Goal: Communication & Community: Answer question/provide support

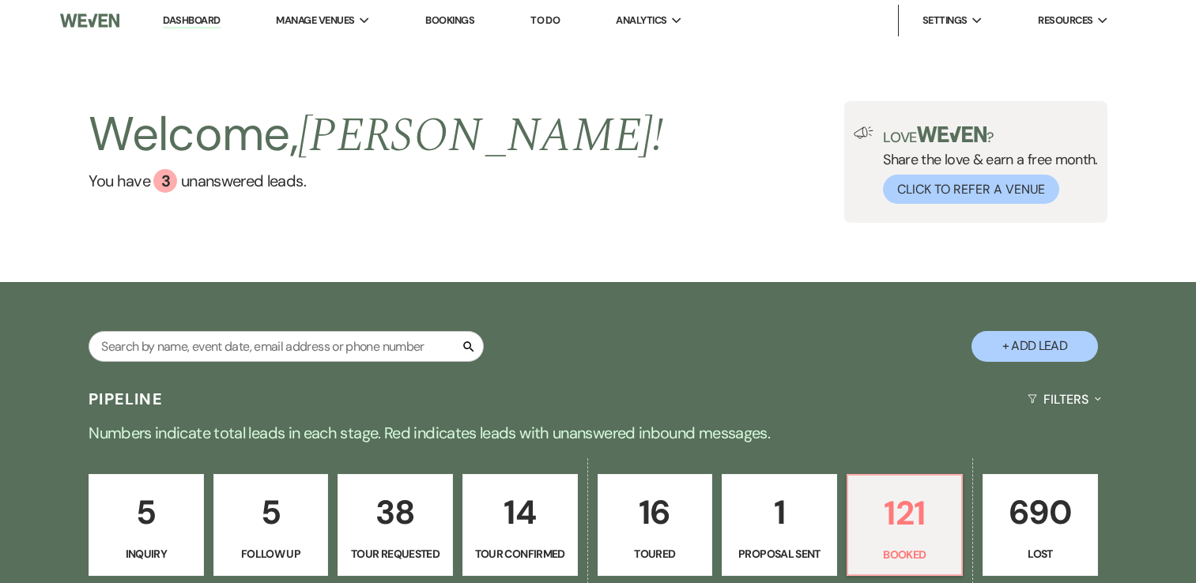
click at [164, 23] on link "Dashboard" at bounding box center [191, 20] width 57 height 15
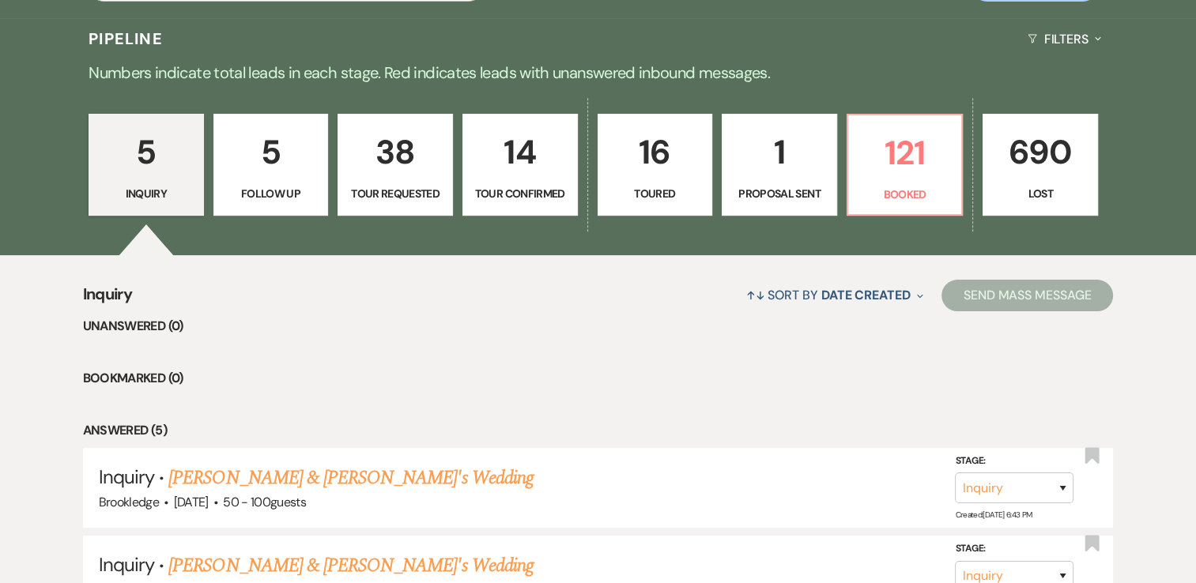
scroll to position [364, 0]
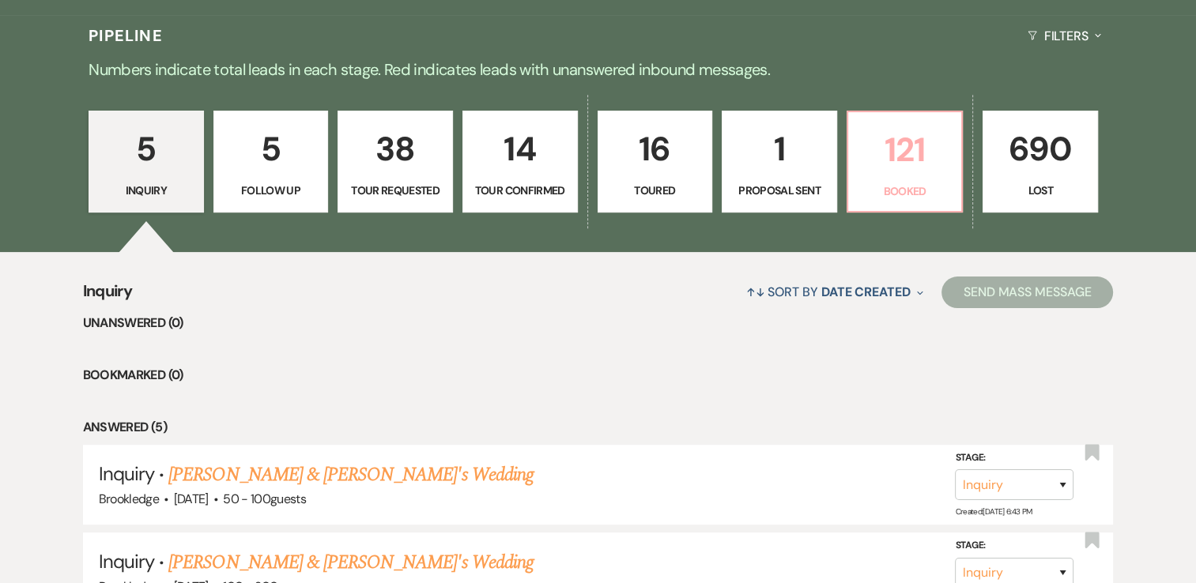
click at [898, 153] on p "121" at bounding box center [905, 149] width 95 height 53
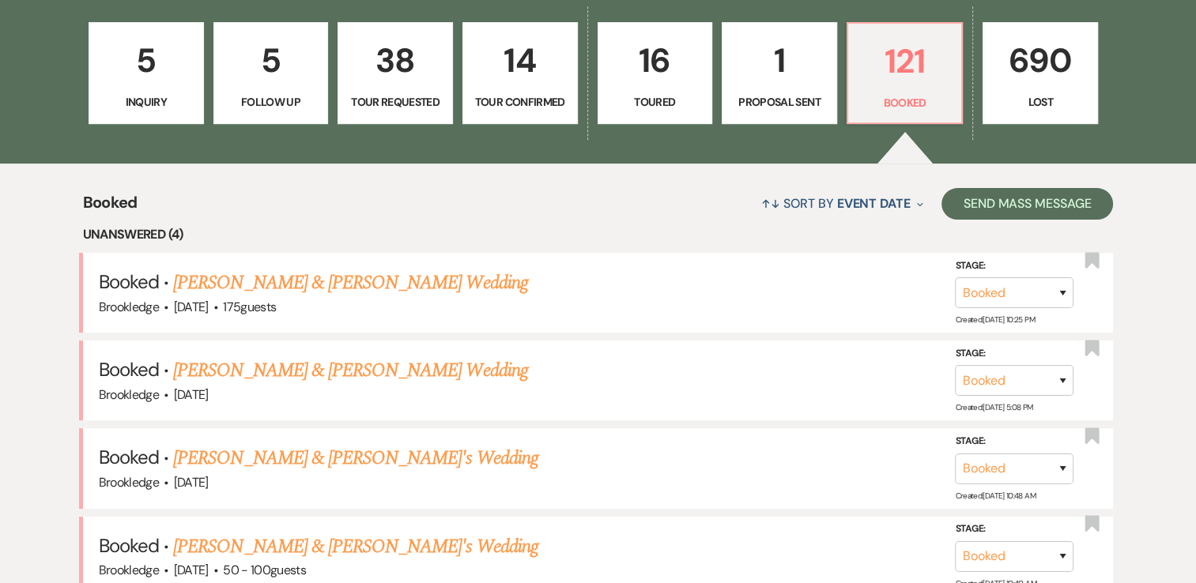
scroll to position [454, 0]
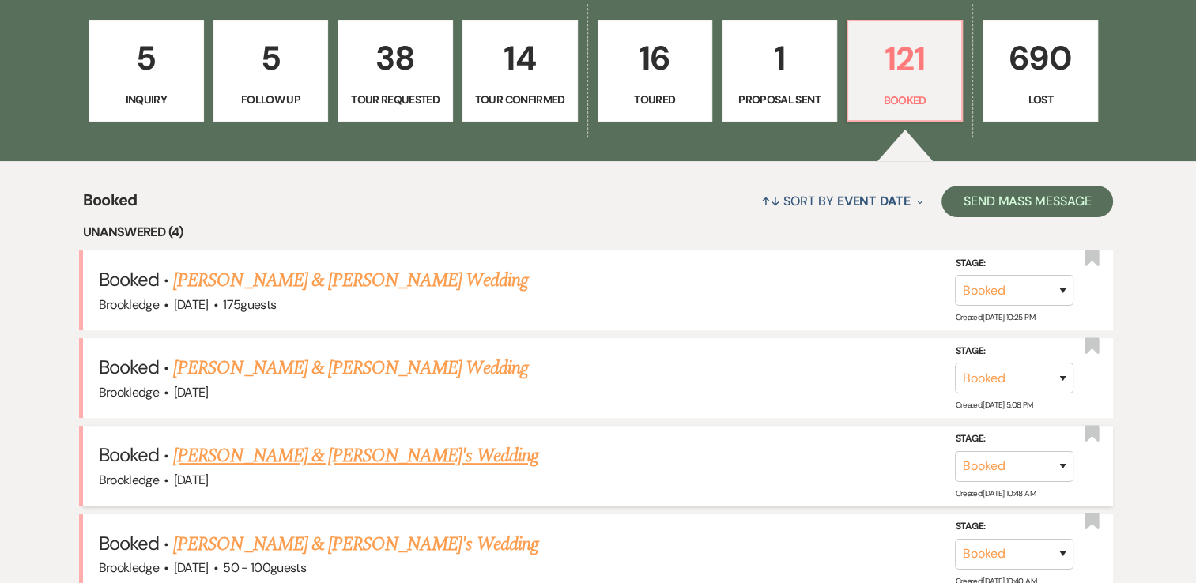
click at [301, 454] on link "[PERSON_NAME] & [PERSON_NAME]'s Wedding" at bounding box center [355, 456] width 365 height 28
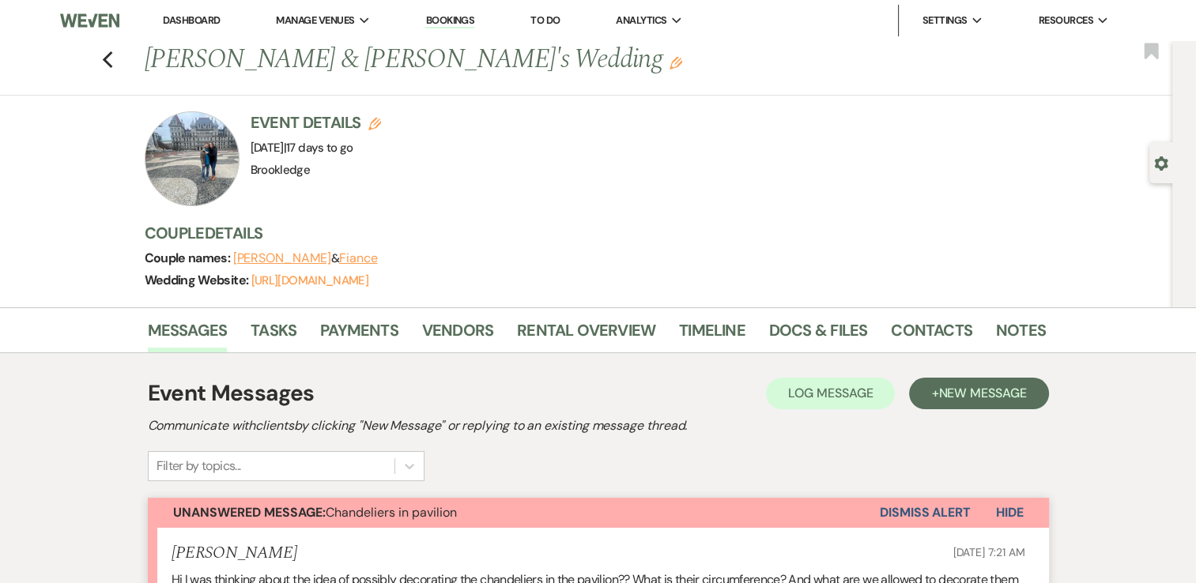
scroll to position [338, 0]
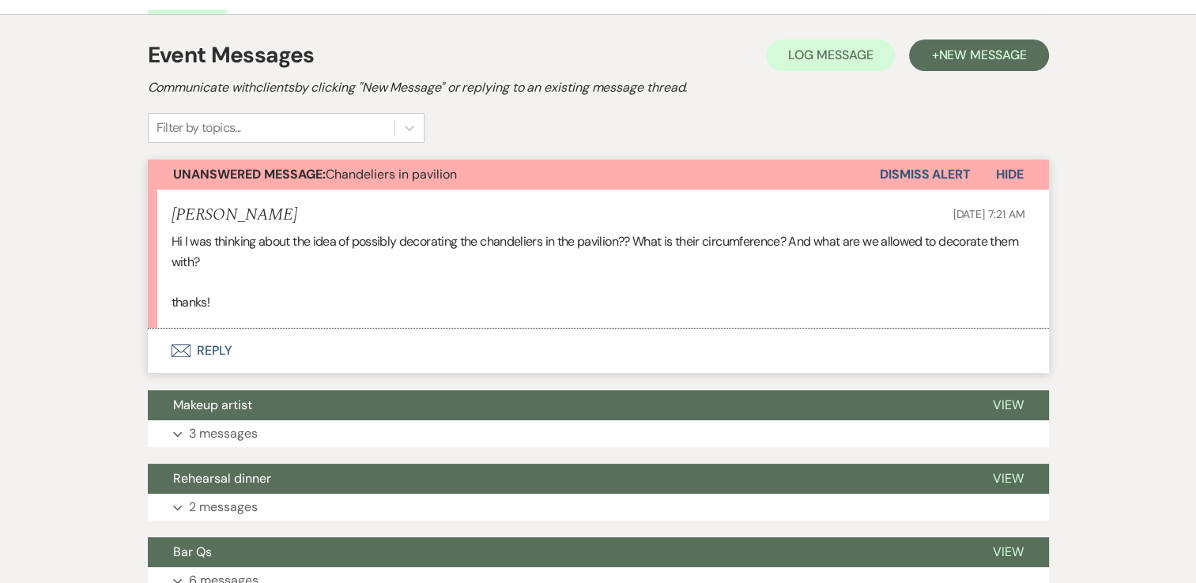
click at [228, 355] on button "Envelope Reply" at bounding box center [598, 351] width 901 height 44
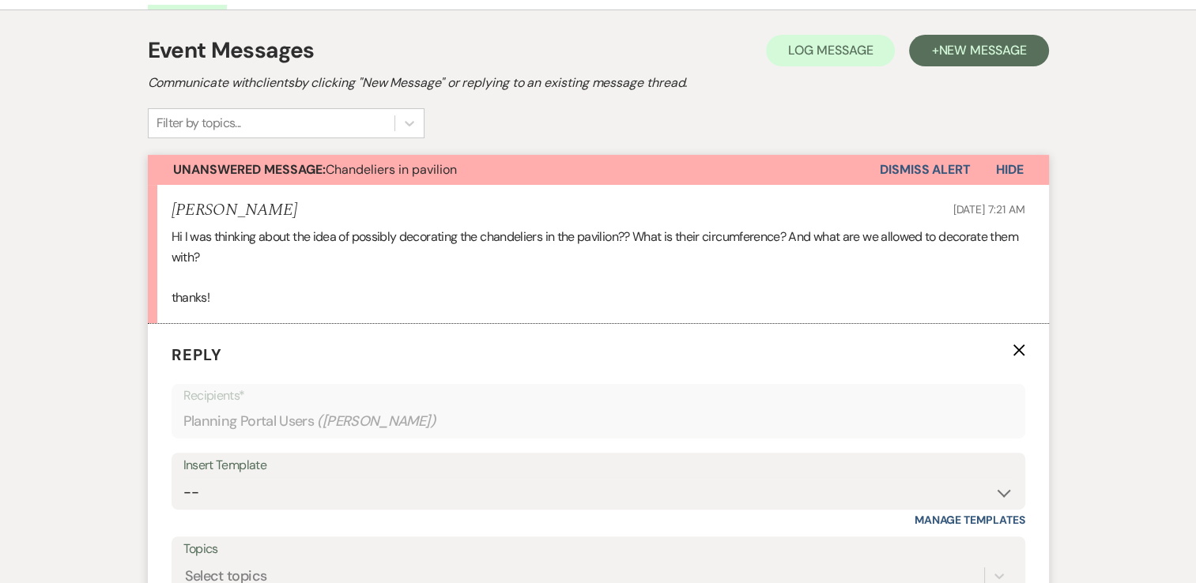
scroll to position [537, 0]
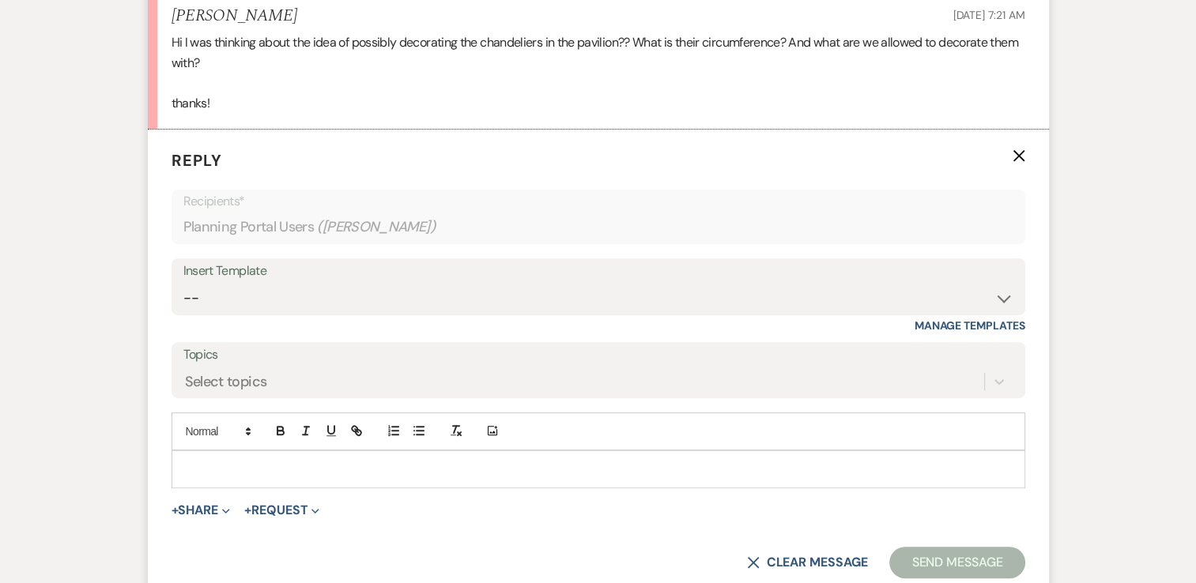
click at [234, 470] on p at bounding box center [598, 469] width 828 height 17
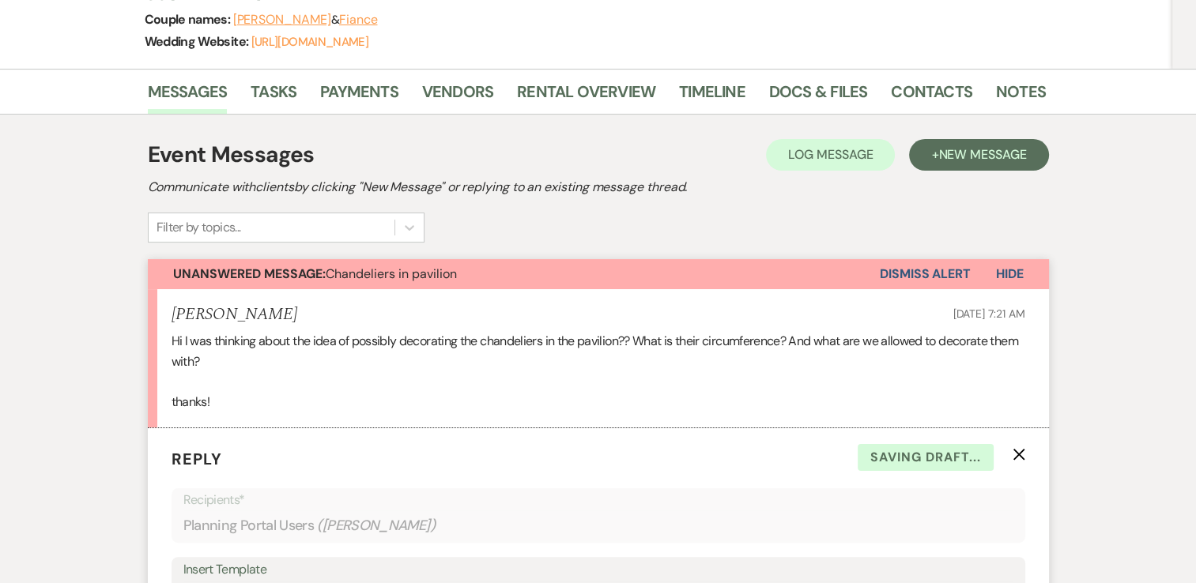
scroll to position [236, 0]
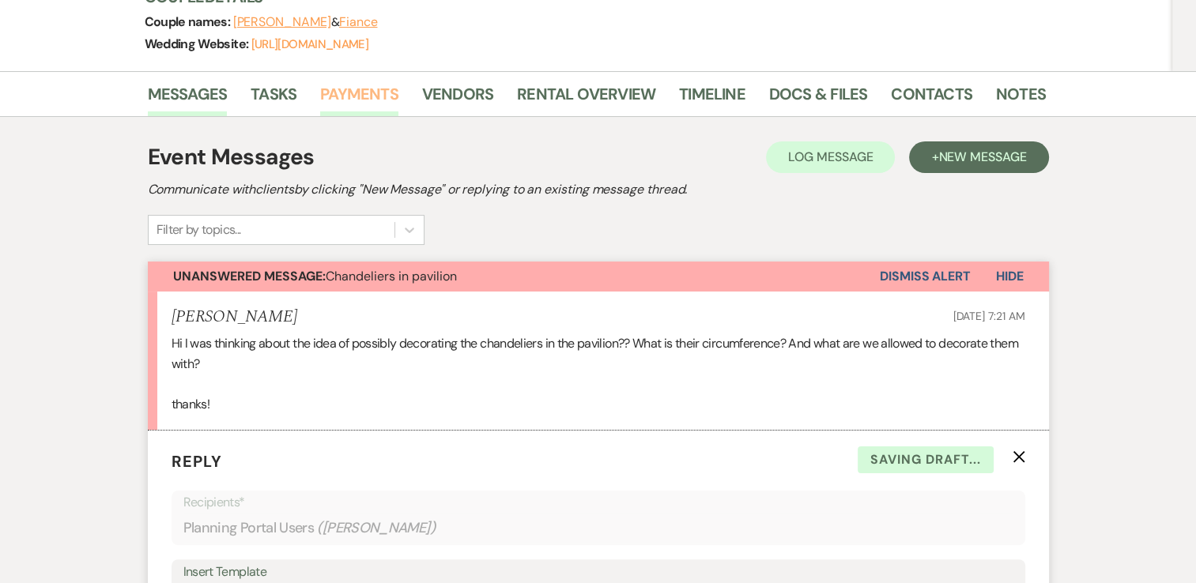
click at [338, 86] on link "Payments" at bounding box center [359, 98] width 78 height 35
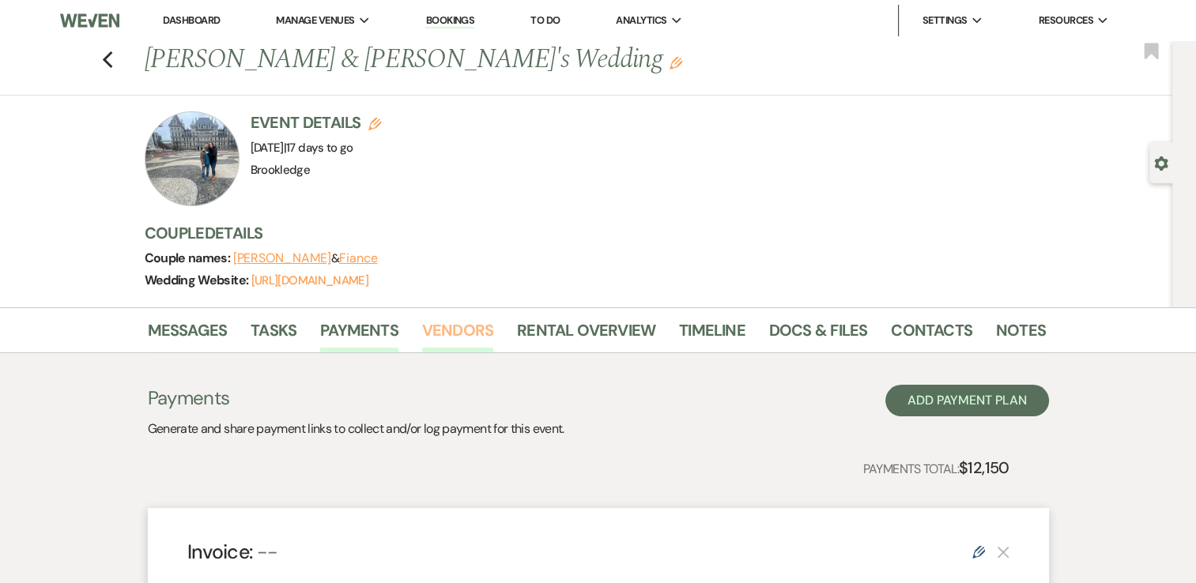
click at [455, 336] on link "Vendors" at bounding box center [457, 335] width 71 height 35
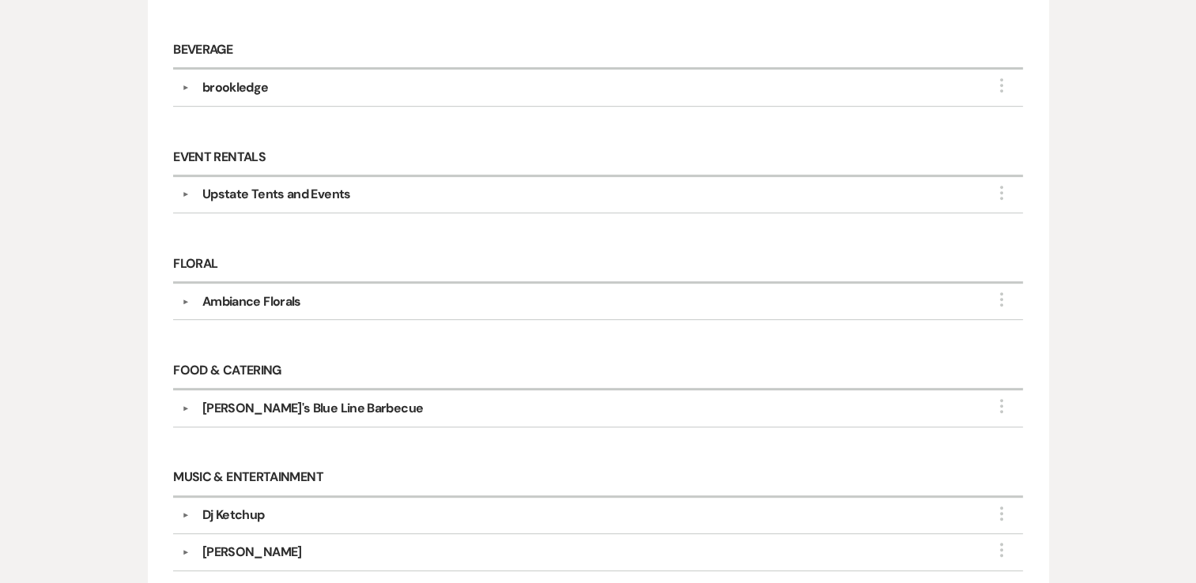
scroll to position [797, 0]
click at [328, 296] on div "Ambiance Florals" at bounding box center [602, 301] width 824 height 19
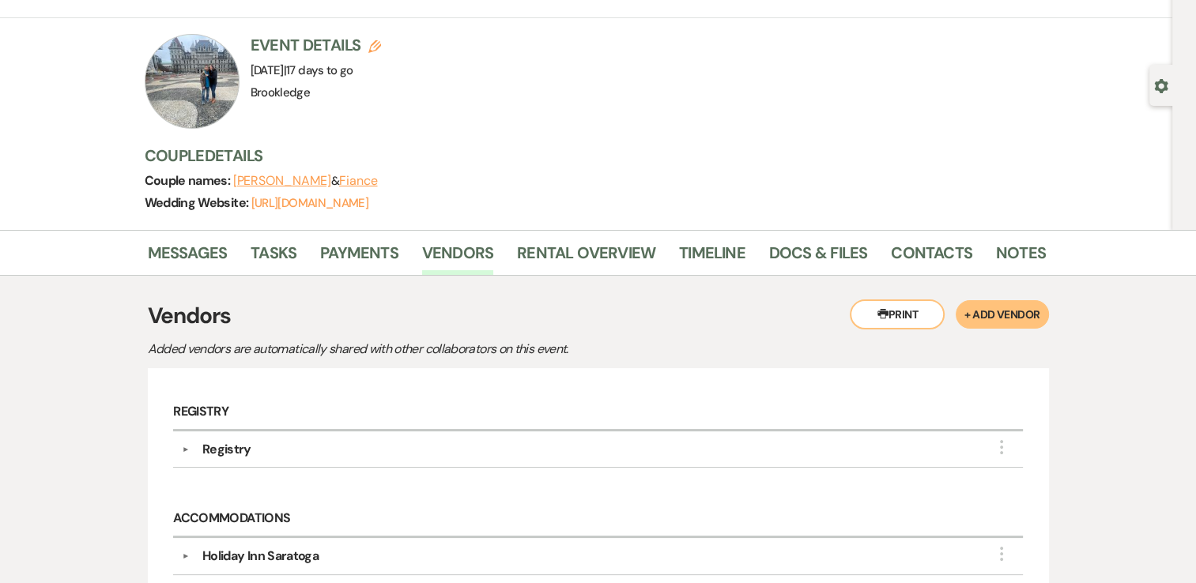
scroll to position [0, 0]
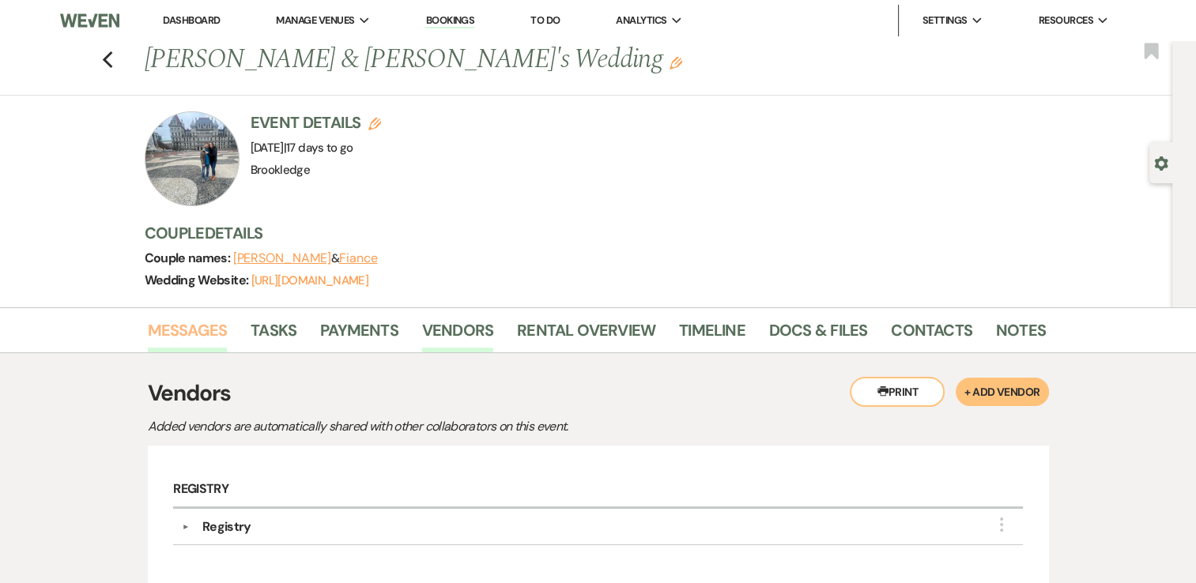
click at [209, 330] on link "Messages" at bounding box center [188, 335] width 80 height 35
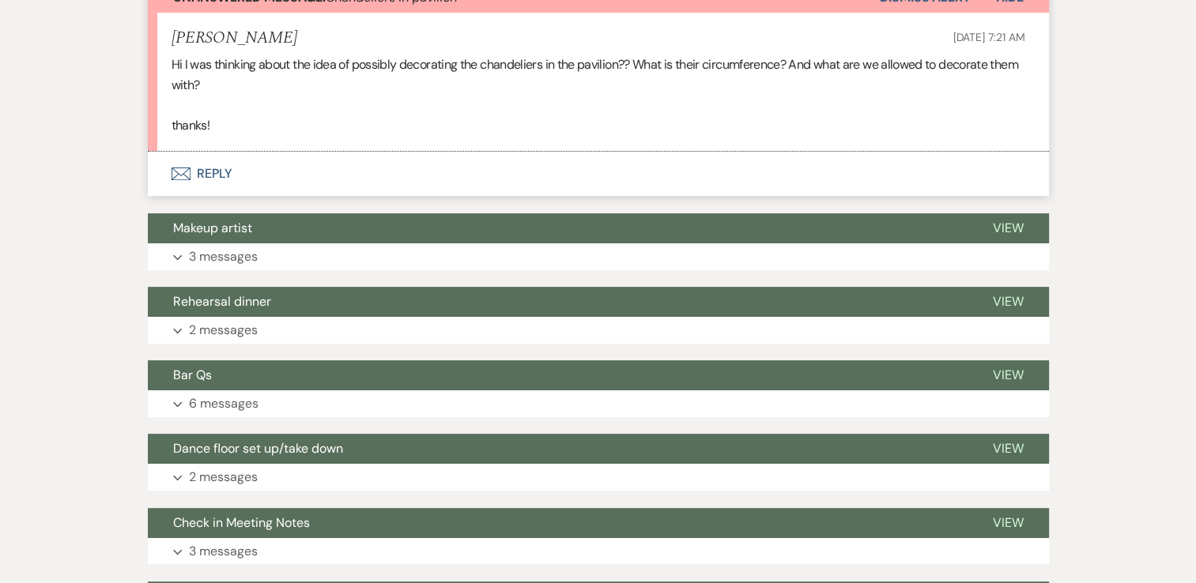
scroll to position [556, 0]
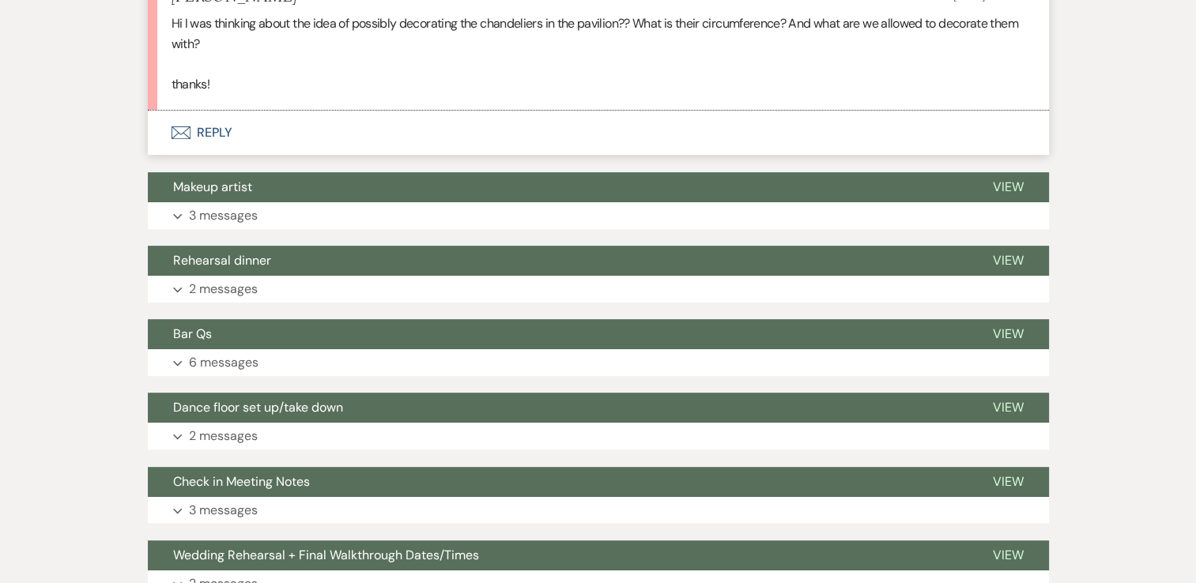
click at [275, 138] on button "Envelope Reply" at bounding box center [598, 133] width 901 height 44
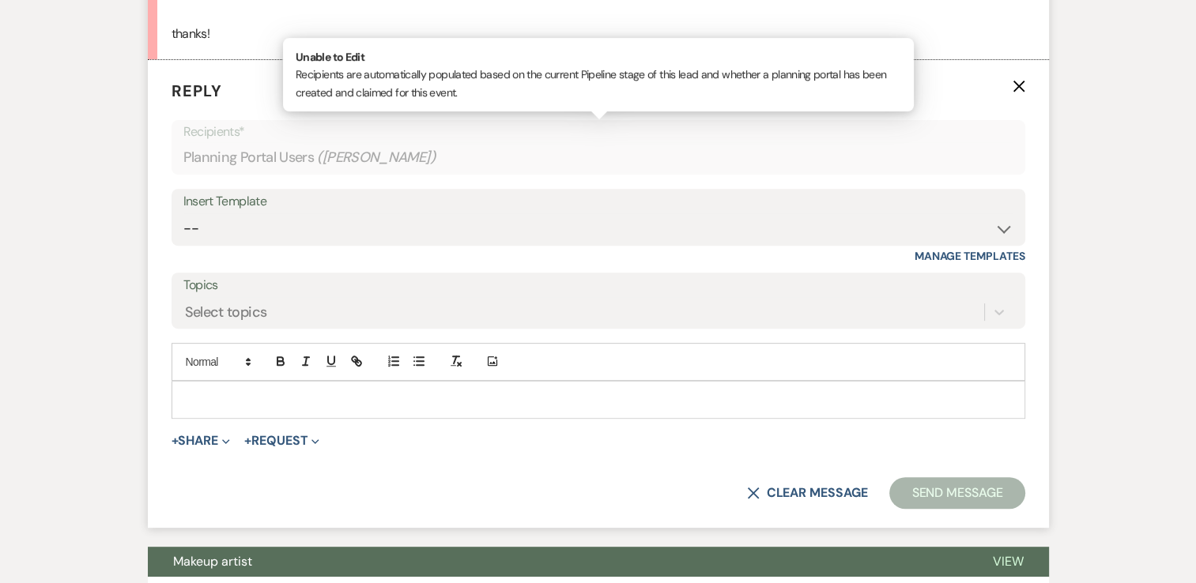
scroll to position [608, 0]
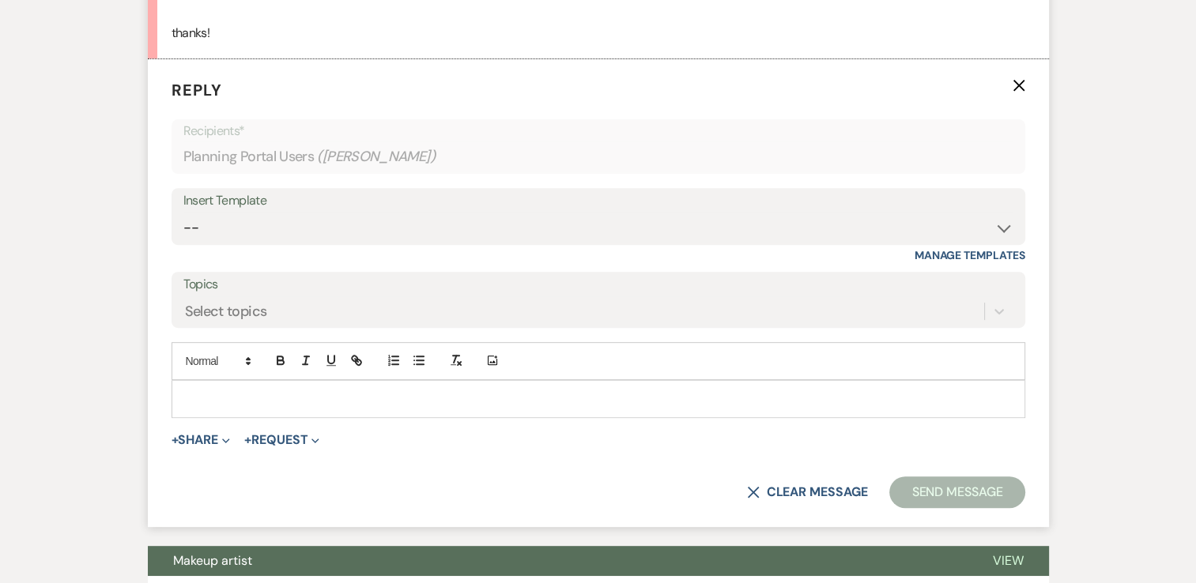
click at [239, 397] on p at bounding box center [598, 398] width 828 height 17
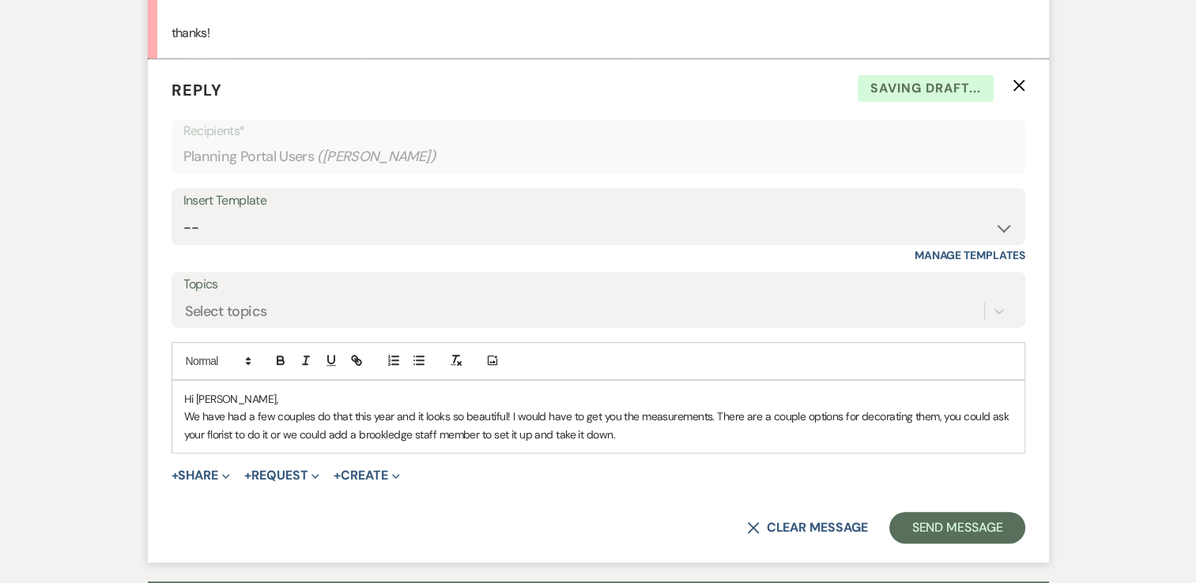
click at [713, 413] on p "We have had a few couples do that this year and it looks so beautiful! I would …" at bounding box center [598, 426] width 828 height 36
click at [623, 434] on p "We have had a few couples do that this year and it looks so beautiful! I would …" at bounding box center [598, 426] width 828 height 36
click at [272, 431] on p "We have had a few couples do that this year and it looks so beautiful! I would …" at bounding box center [598, 426] width 828 height 36
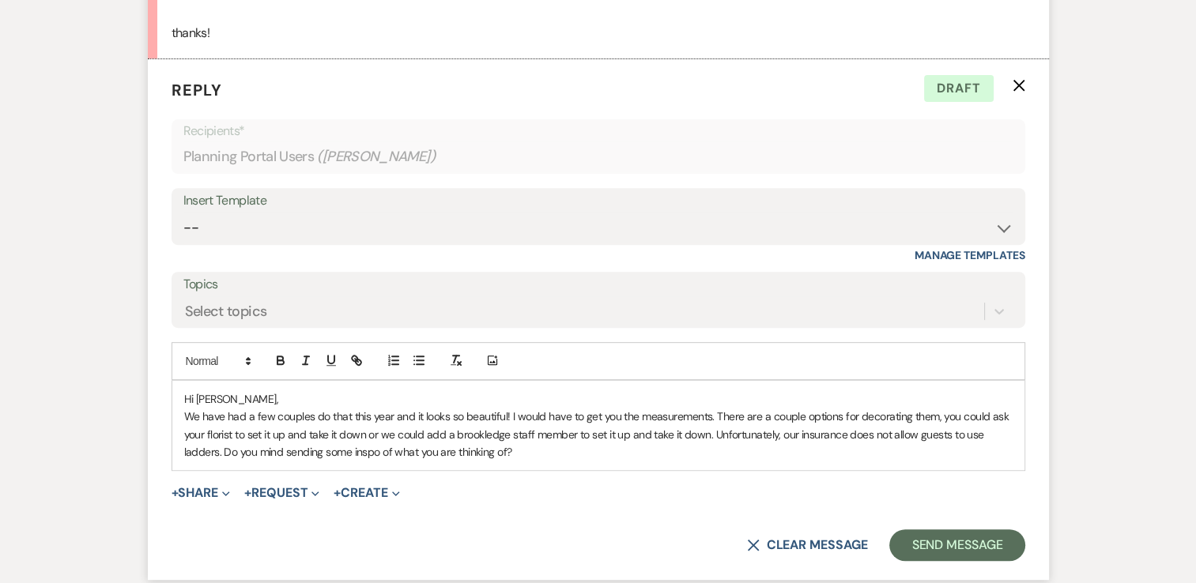
click at [541, 415] on p "We have had a few couples do that this year and it looks so beautiful! I would …" at bounding box center [598, 434] width 828 height 53
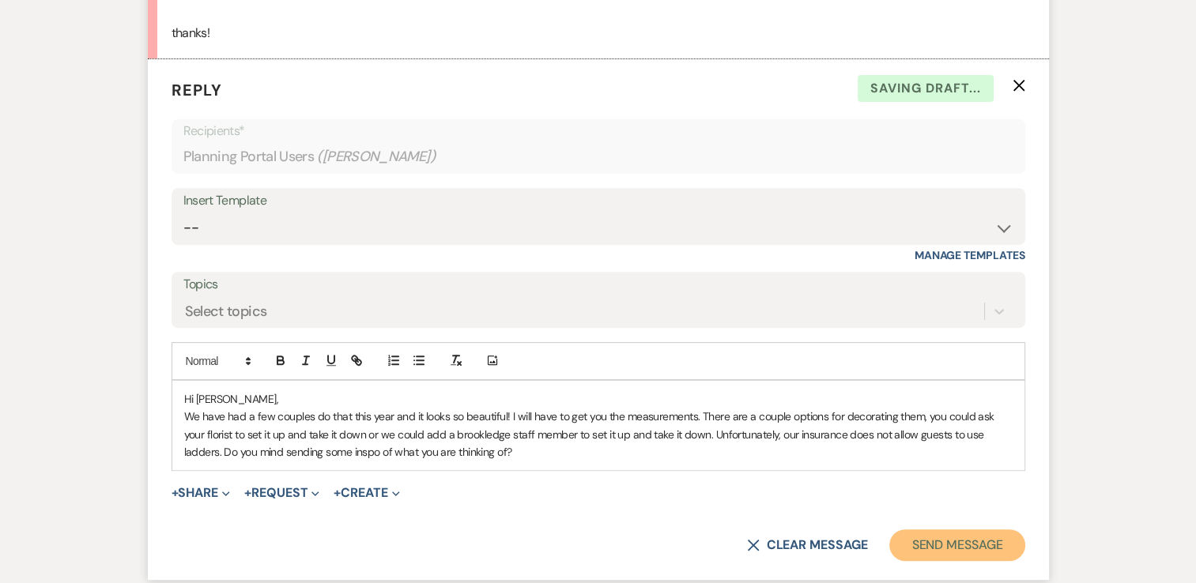
click at [958, 542] on button "Send Message" at bounding box center [956, 546] width 135 height 32
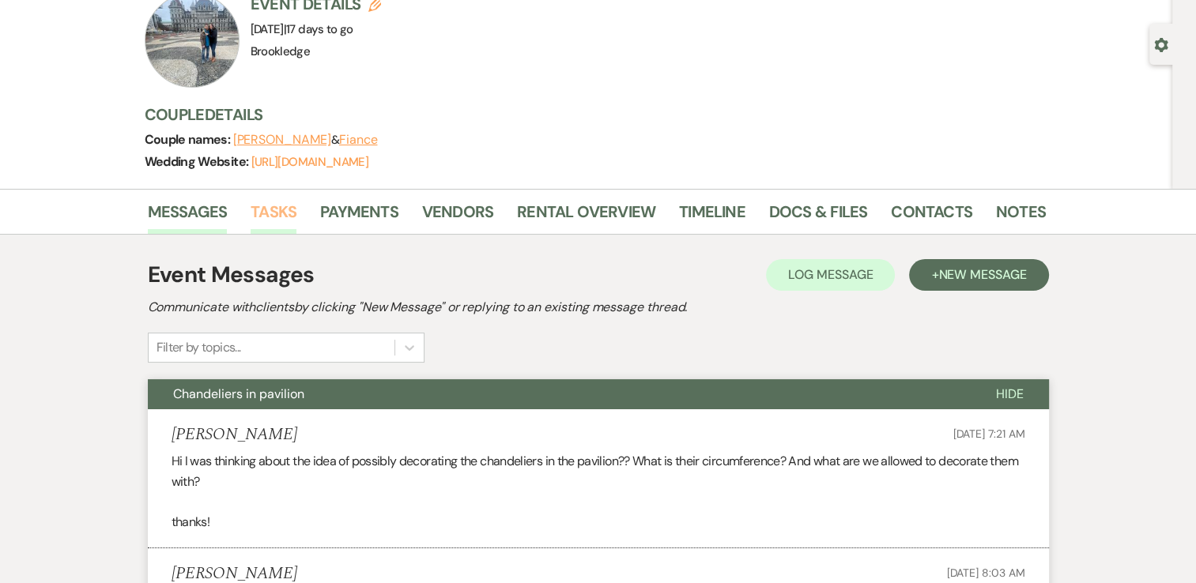
scroll to position [0, 0]
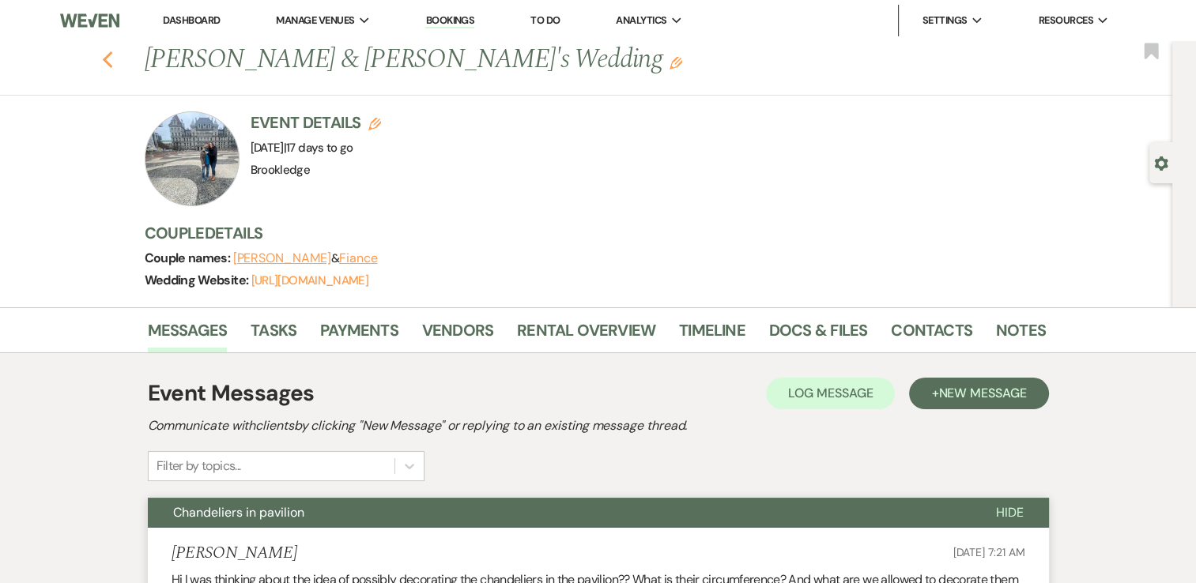
click at [108, 55] on icon "Previous" at bounding box center [108, 60] width 12 height 19
